Goal: Information Seeking & Learning: Learn about a topic

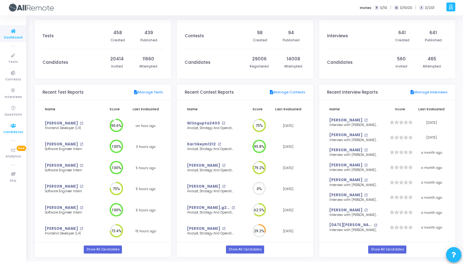
click at [14, 133] on span "Candidates" at bounding box center [13, 132] width 20 height 5
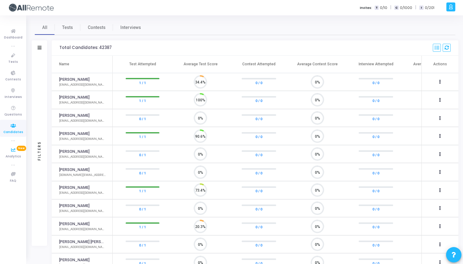
scroll to position [3, 3]
click at [12, 96] on span "Interviews" at bounding box center [13, 96] width 17 height 5
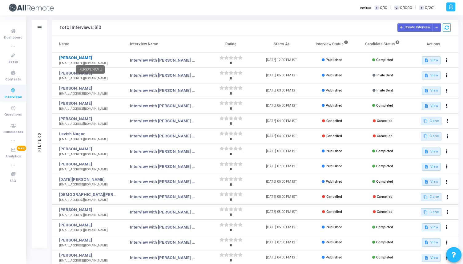
click at [81, 56] on link "[PERSON_NAME]" at bounding box center [87, 58] width 57 height 6
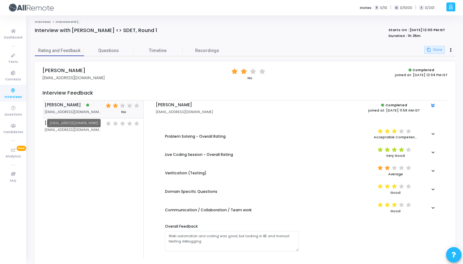
click at [73, 112] on span "[EMAIL_ADDRESS][DOMAIN_NAME]" at bounding box center [73, 111] width 56 height 5
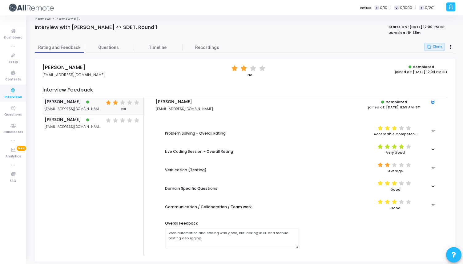
click at [433, 102] on polygon at bounding box center [432, 101] width 3 height 2
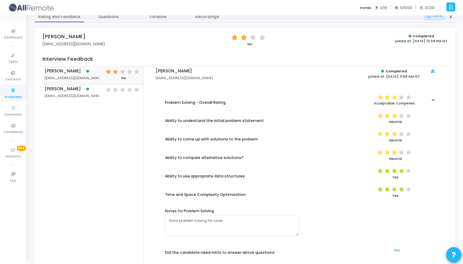
scroll to position [34, 0]
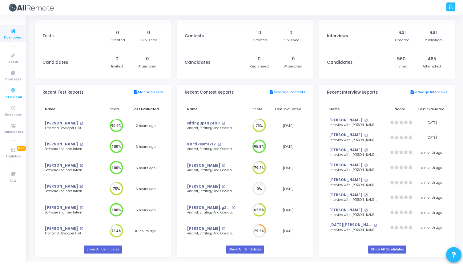
click at [10, 90] on icon at bounding box center [13, 91] width 13 height 8
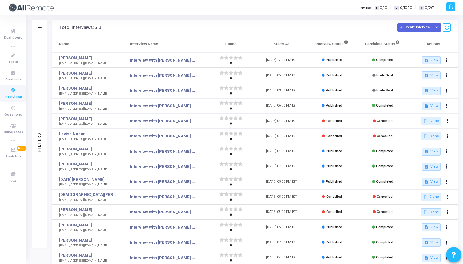
click at [38, 24] on div "Filters" at bounding box center [39, 27] width 15 height 15
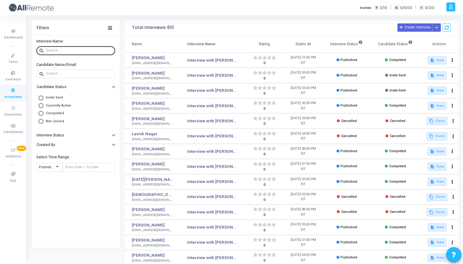
click at [57, 47] on div at bounding box center [79, 50] width 66 height 10
paste input "[EMAIL_ADDRESS][DOMAIN_NAME]"
type input "[EMAIL_ADDRESS][DOMAIN_NAME]"
click at [88, 71] on div at bounding box center [79, 73] width 66 height 10
paste input "[EMAIL_ADDRESS][DOMAIN_NAME]"
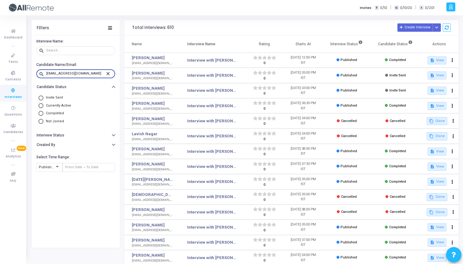
type input "[EMAIL_ADDRESS][DOMAIN_NAME]"
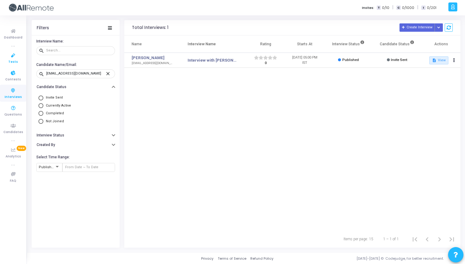
click at [12, 56] on icon at bounding box center [13, 56] width 13 height 8
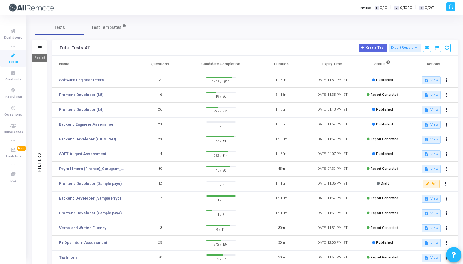
click at [40, 46] on icon at bounding box center [40, 47] width 4 height 3
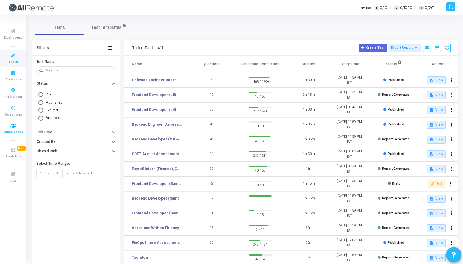
click at [14, 125] on icon at bounding box center [13, 126] width 13 height 8
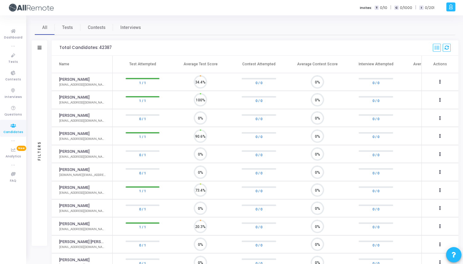
scroll to position [3, 3]
click at [42, 45] on div "Filters" at bounding box center [39, 47] width 15 height 15
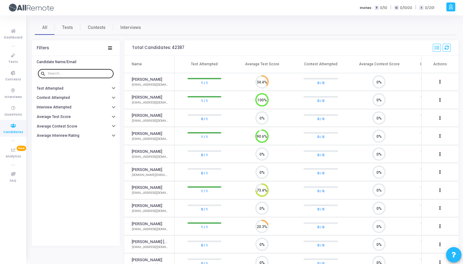
click at [59, 72] on input "text" at bounding box center [79, 74] width 63 height 4
paste input "[EMAIL_ADDRESS][DOMAIN_NAME]"
type input "[EMAIL_ADDRESS][DOMAIN_NAME]"
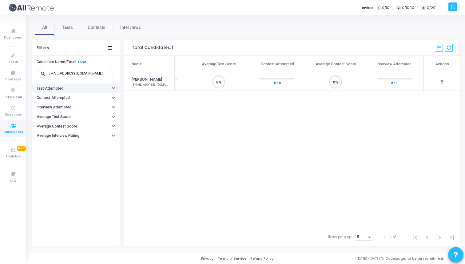
click at [71, 86] on button "Test Attempted" at bounding box center [76, 88] width 88 height 10
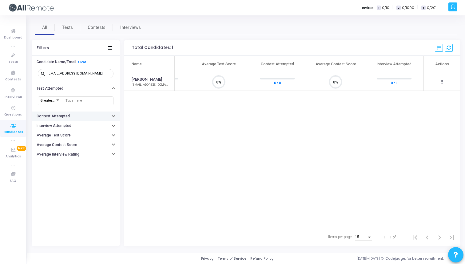
click at [71, 114] on button "Contest Attempted" at bounding box center [76, 116] width 88 height 10
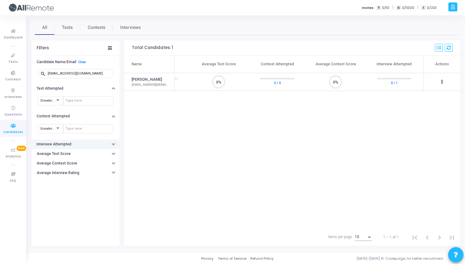
click at [62, 145] on h6 "Interview Attempted" at bounding box center [54, 144] width 35 height 5
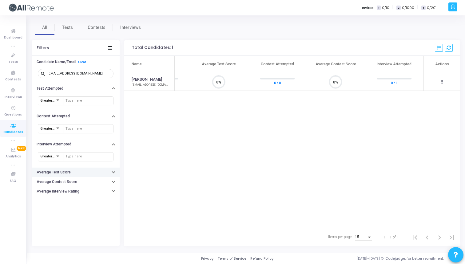
click at [63, 170] on h6 "Average Test Score" at bounding box center [54, 172] width 34 height 5
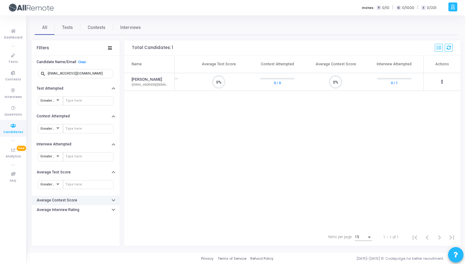
click at [67, 198] on button "Average Contest Score" at bounding box center [76, 200] width 88 height 10
click at [76, 224] on button "Average Interview Rating" at bounding box center [76, 228] width 88 height 10
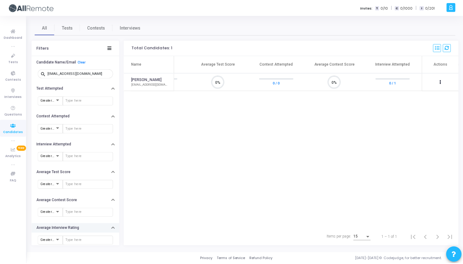
scroll to position [6, 0]
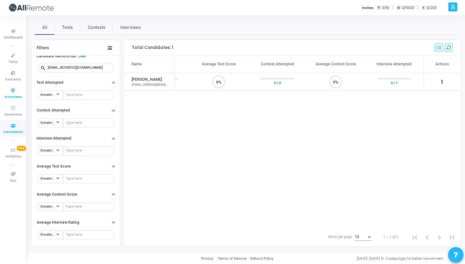
click at [13, 92] on icon at bounding box center [13, 91] width 13 height 8
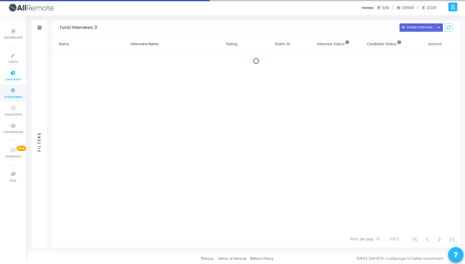
click at [15, 75] on icon at bounding box center [13, 73] width 13 height 8
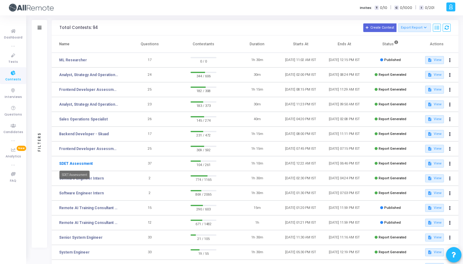
click at [79, 162] on link "SDET Assessment" at bounding box center [76, 164] width 34 height 6
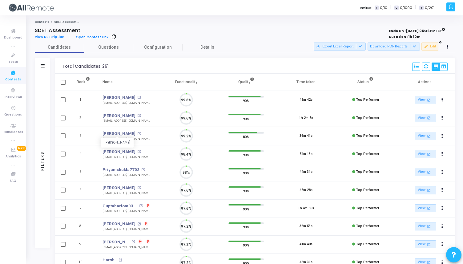
scroll to position [13, 16]
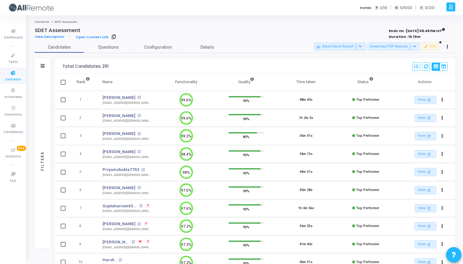
click at [44, 60] on div "Filters" at bounding box center [42, 65] width 15 height 15
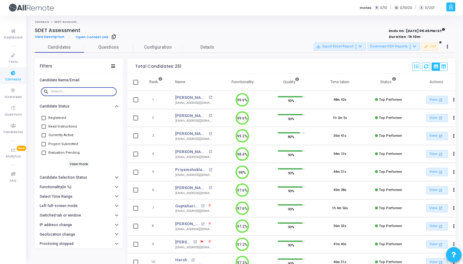
click at [62, 91] on input "text" at bounding box center [82, 92] width 63 height 4
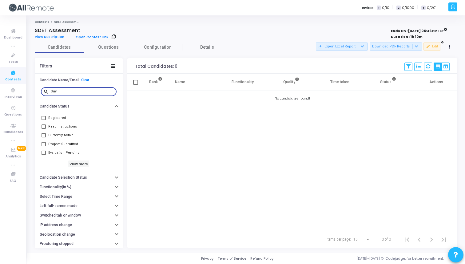
type input "Su"
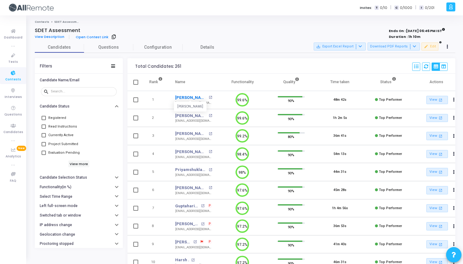
click at [179, 96] on link "Mayank Jain" at bounding box center [191, 97] width 32 height 6
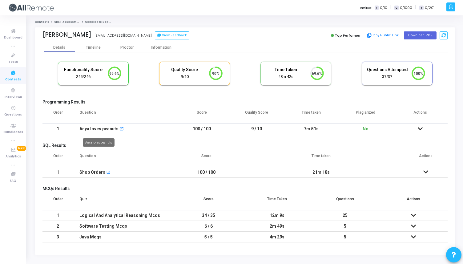
click at [104, 130] on div "Anya loves peanuts" at bounding box center [98, 129] width 39 height 10
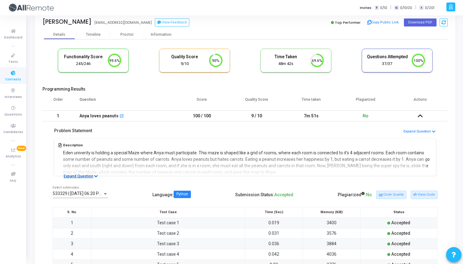
click at [95, 177] on icon at bounding box center [96, 176] width 4 height 4
